Goal: Information Seeking & Learning: Learn about a topic

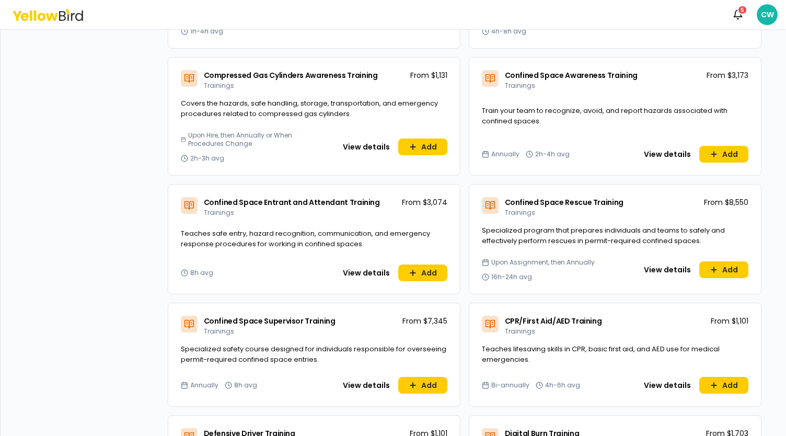
scroll to position [784, 0]
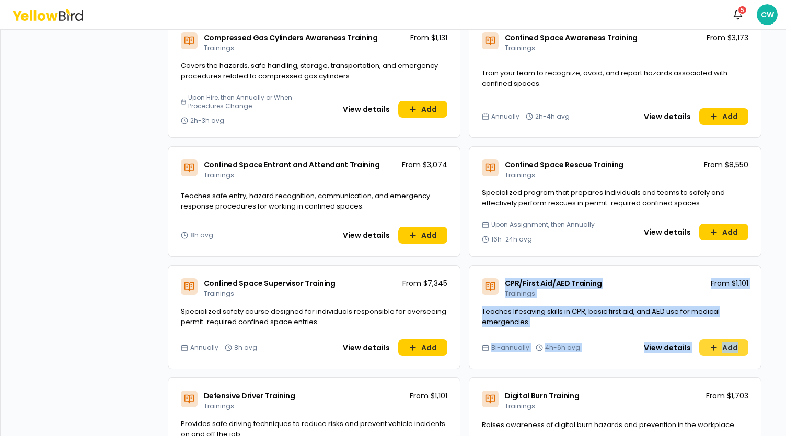
drag, startPoint x: 471, startPoint y: 271, endPoint x: 742, endPoint y: 351, distance: 282.2
click at [742, 351] on div "CPR/First Aid/AED Training Trainings From $1,101 Teaches lifesaving skills in C…" at bounding box center [615, 317] width 293 height 104
copy div "CPR/First Aid/AED Training Trainings From $1,101 Teaches lifesaving skills in C…"
click at [667, 342] on button "View details" at bounding box center [667, 347] width 60 height 17
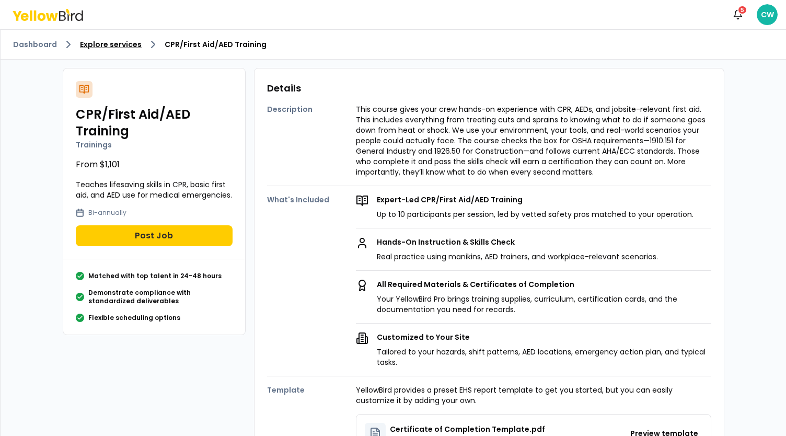
click at [108, 45] on link "Explore services" at bounding box center [111, 44] width 62 height 10
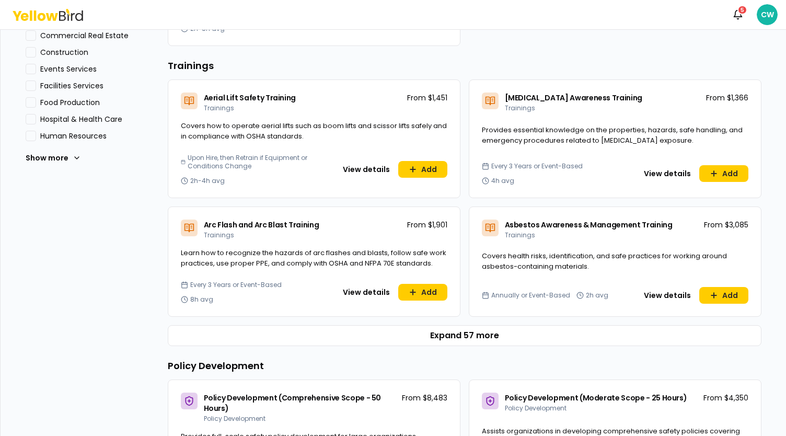
scroll to position [418, 0]
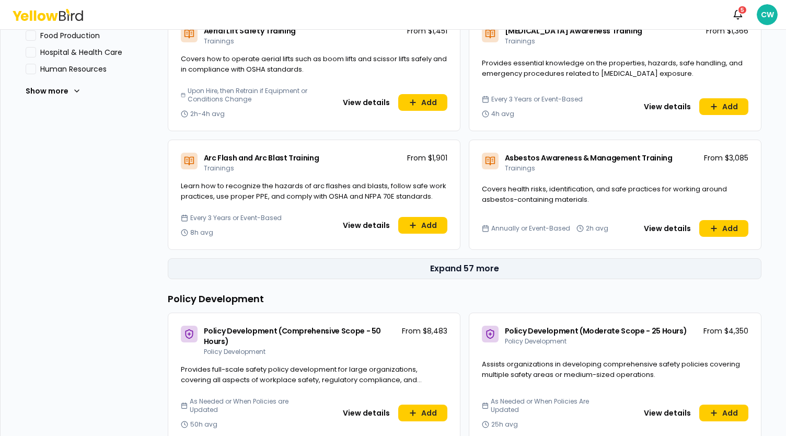
click at [445, 263] on button "Expand 57 more" at bounding box center [465, 268] width 594 height 21
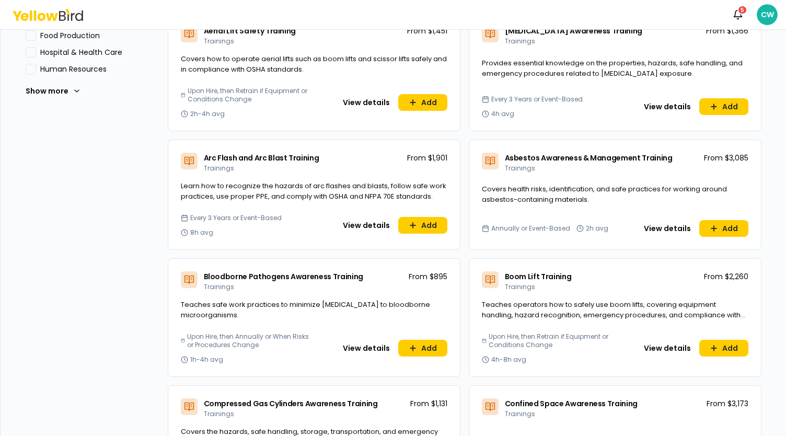
scroll to position [470, 0]
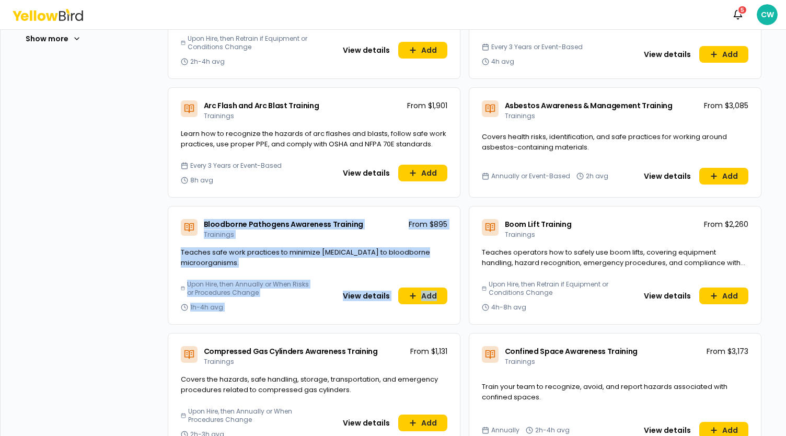
drag, startPoint x: 449, startPoint y: 301, endPoint x: 186, endPoint y: 222, distance: 274.6
click at [186, 222] on div "Bloodborne Pathogens Awareness Training Trainings From $895 Teaches safe work p…" at bounding box center [314, 265] width 293 height 119
copy div "Bloodborne Pathogens Awareness Training Trainings From $895 Teaches safe work p…"
click at [366, 296] on button "View details" at bounding box center [366, 295] width 60 height 17
